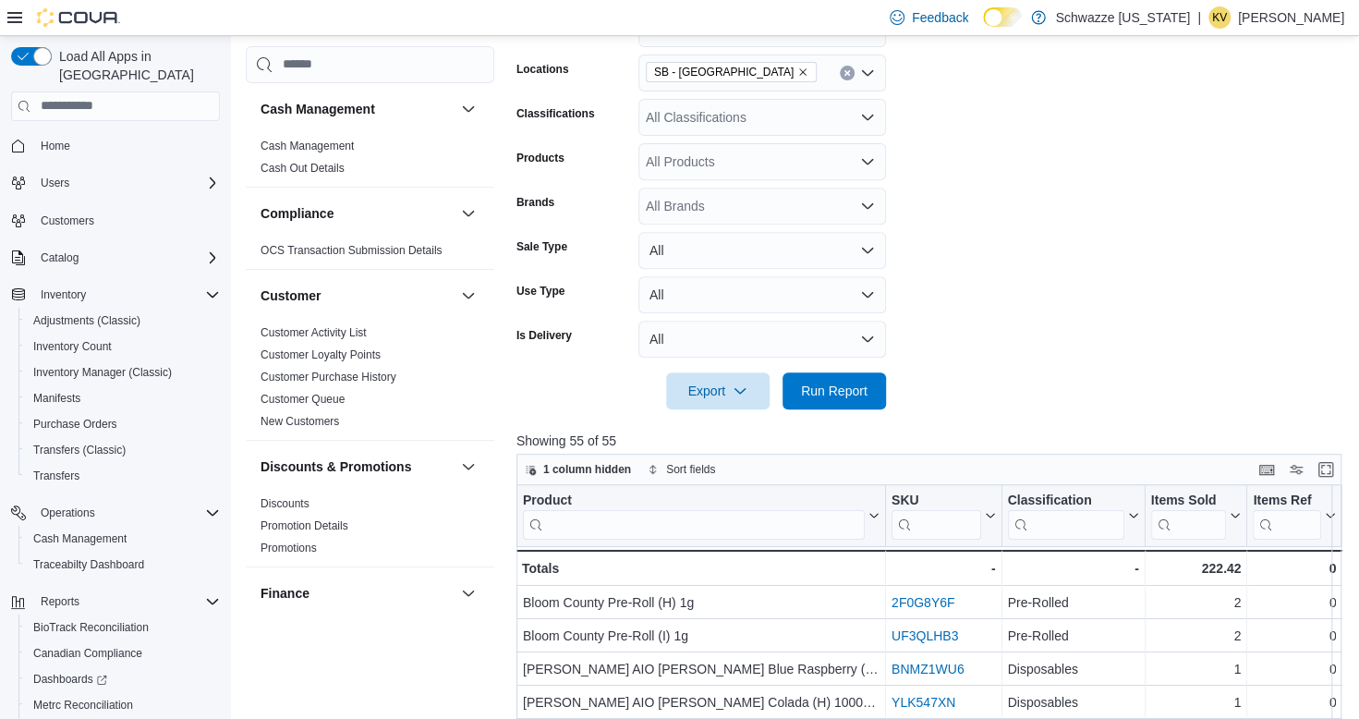
scroll to position [351, 0]
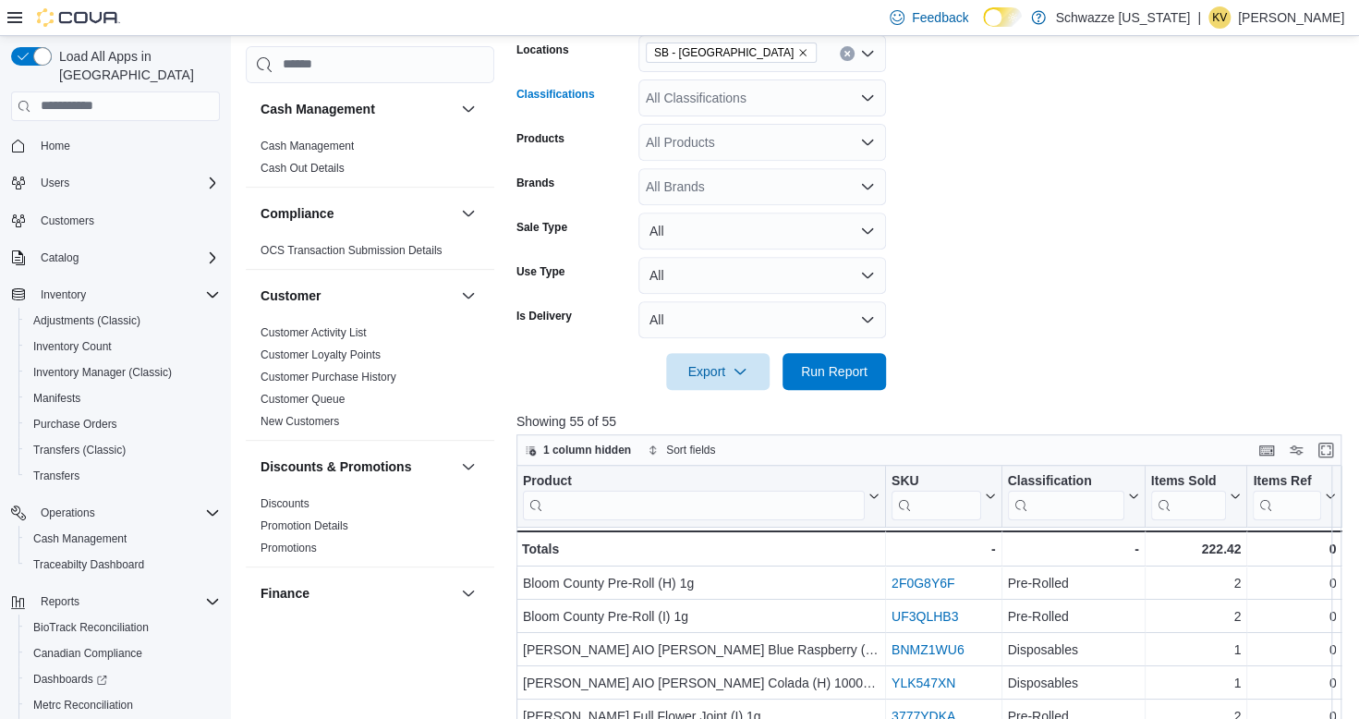
click at [843, 105] on div "All Classifications" at bounding box center [762, 97] width 248 height 37
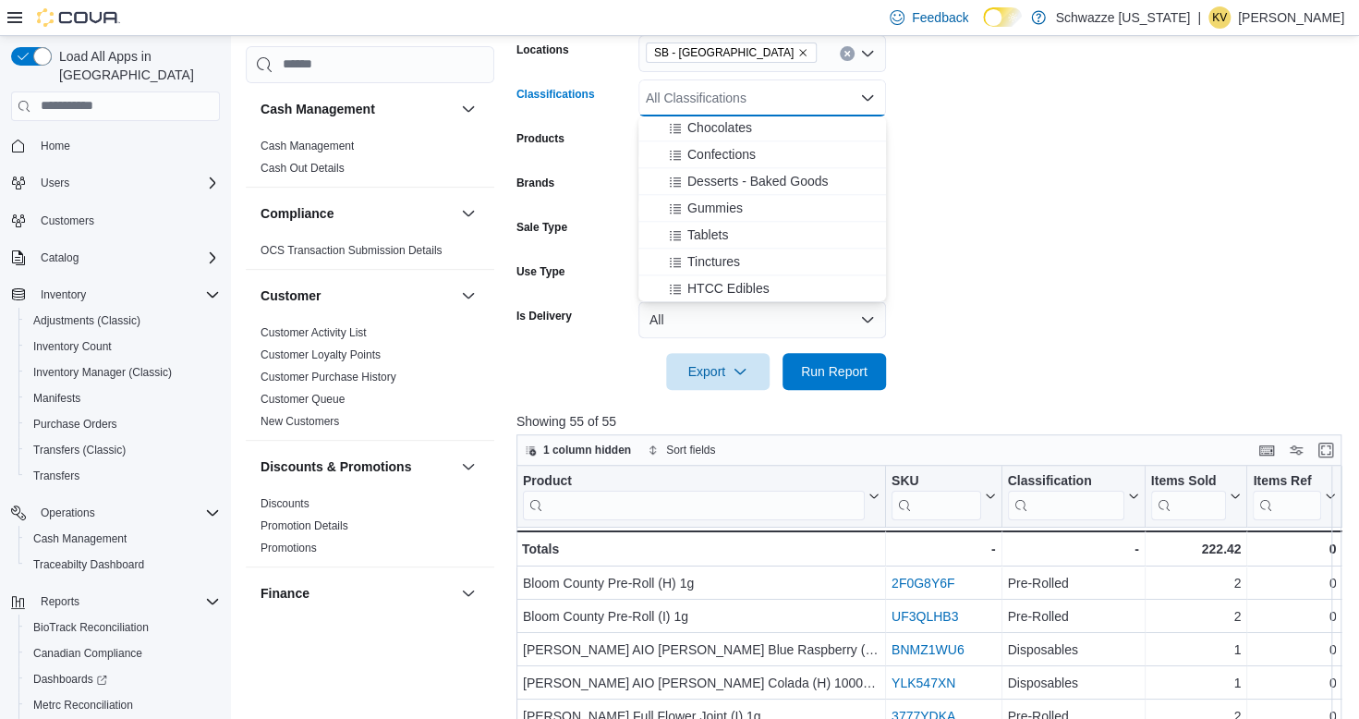
scroll to position [1208, 0]
click at [720, 205] on span "Gummies" at bounding box center [714, 207] width 55 height 18
click at [831, 382] on span "Run Report" at bounding box center [833, 370] width 81 height 37
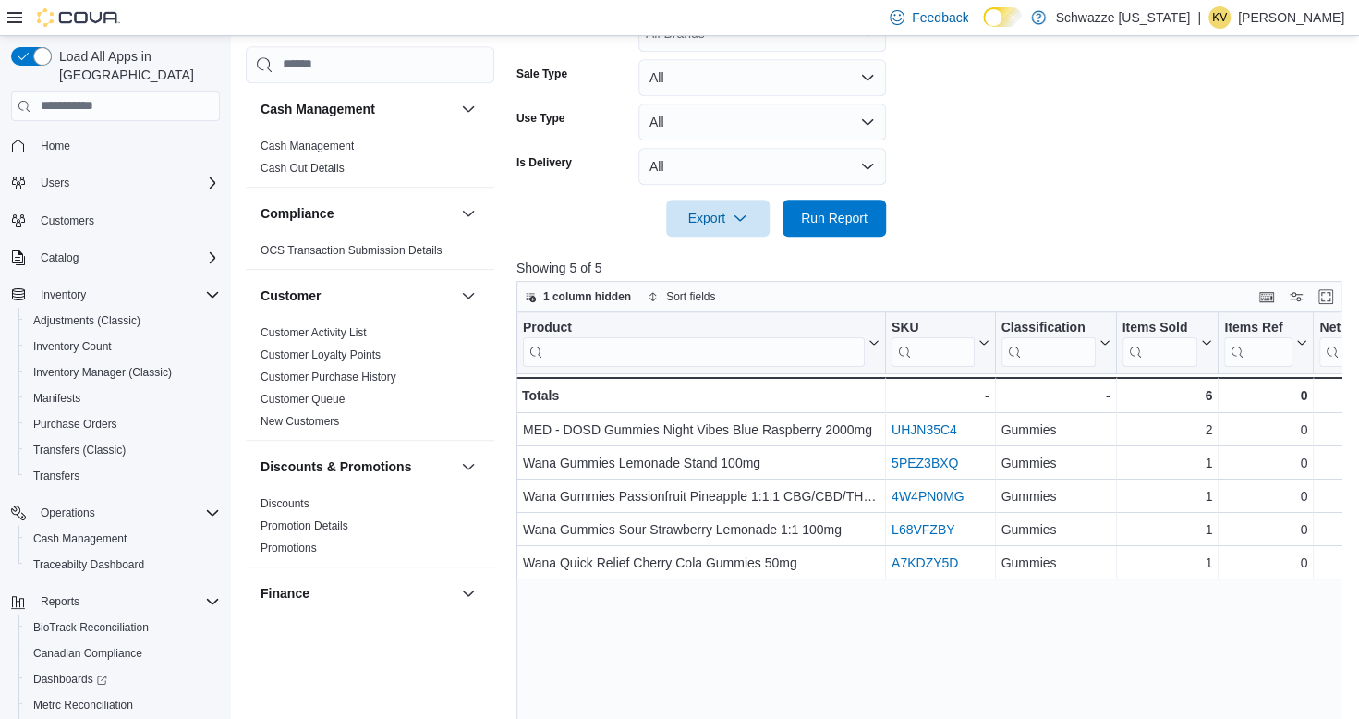
scroll to position [502, 0]
